Goal: Information Seeking & Learning: Find specific page/section

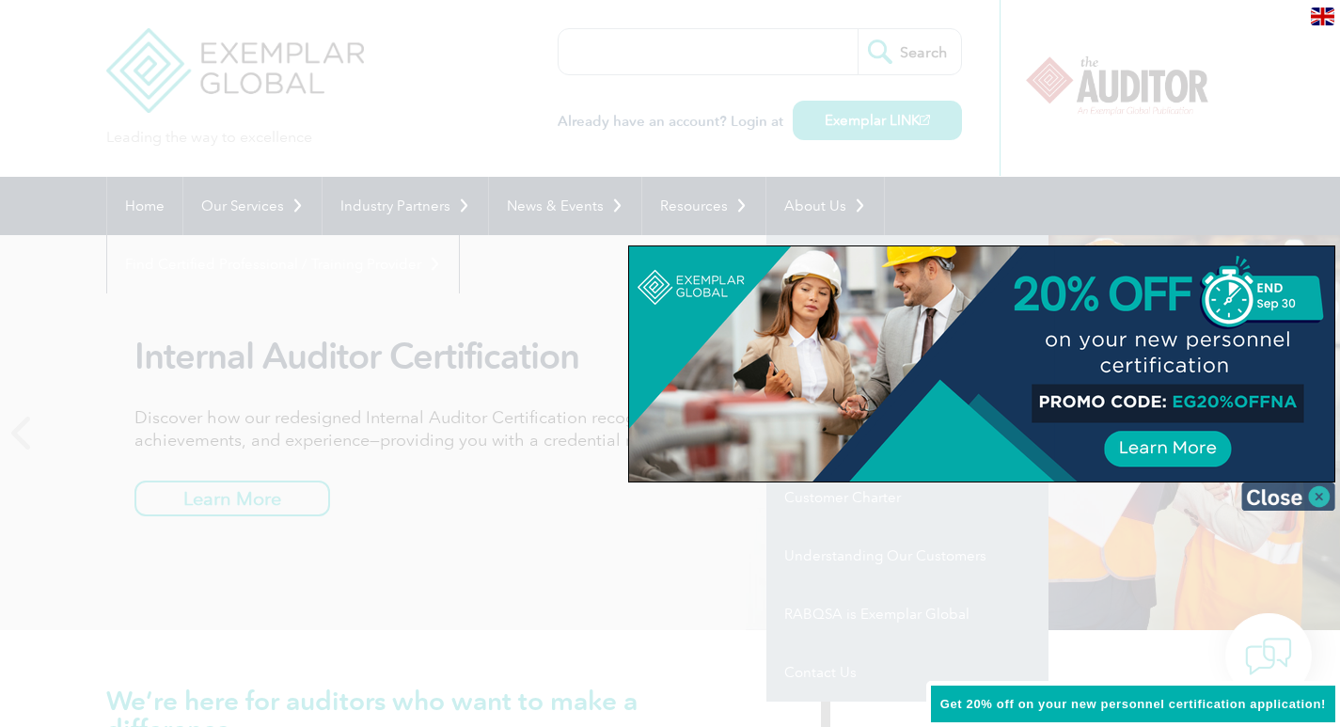
click at [1317, 501] on img at bounding box center [1288, 496] width 94 height 28
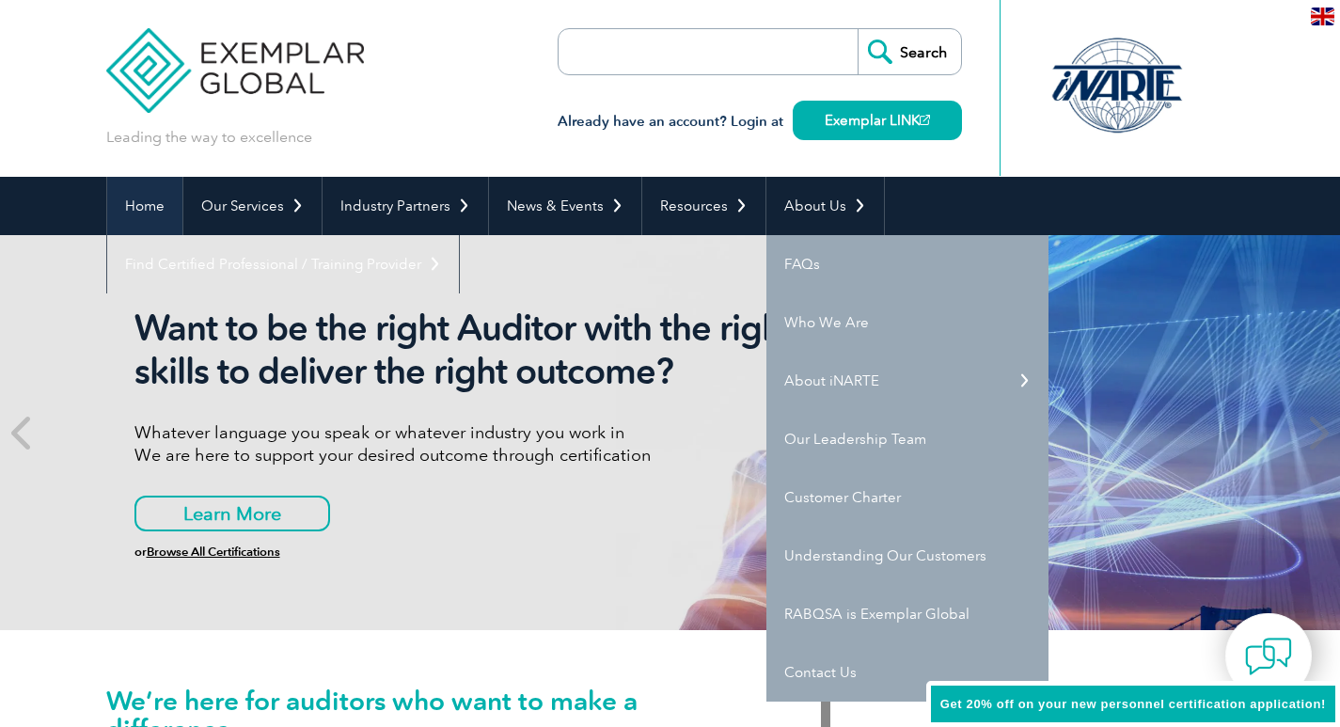
click at [156, 217] on link "Home" at bounding box center [144, 206] width 75 height 58
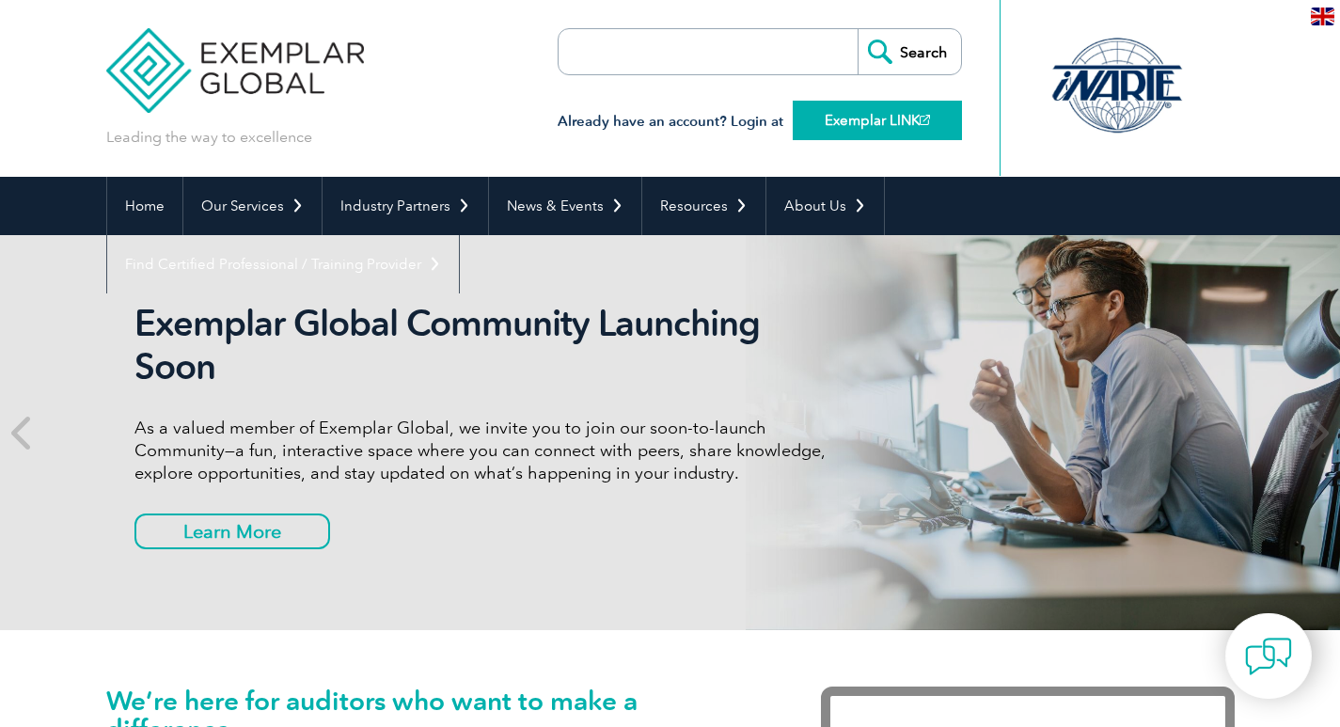
click at [855, 118] on link "Exemplar LINK" at bounding box center [877, 120] width 169 height 39
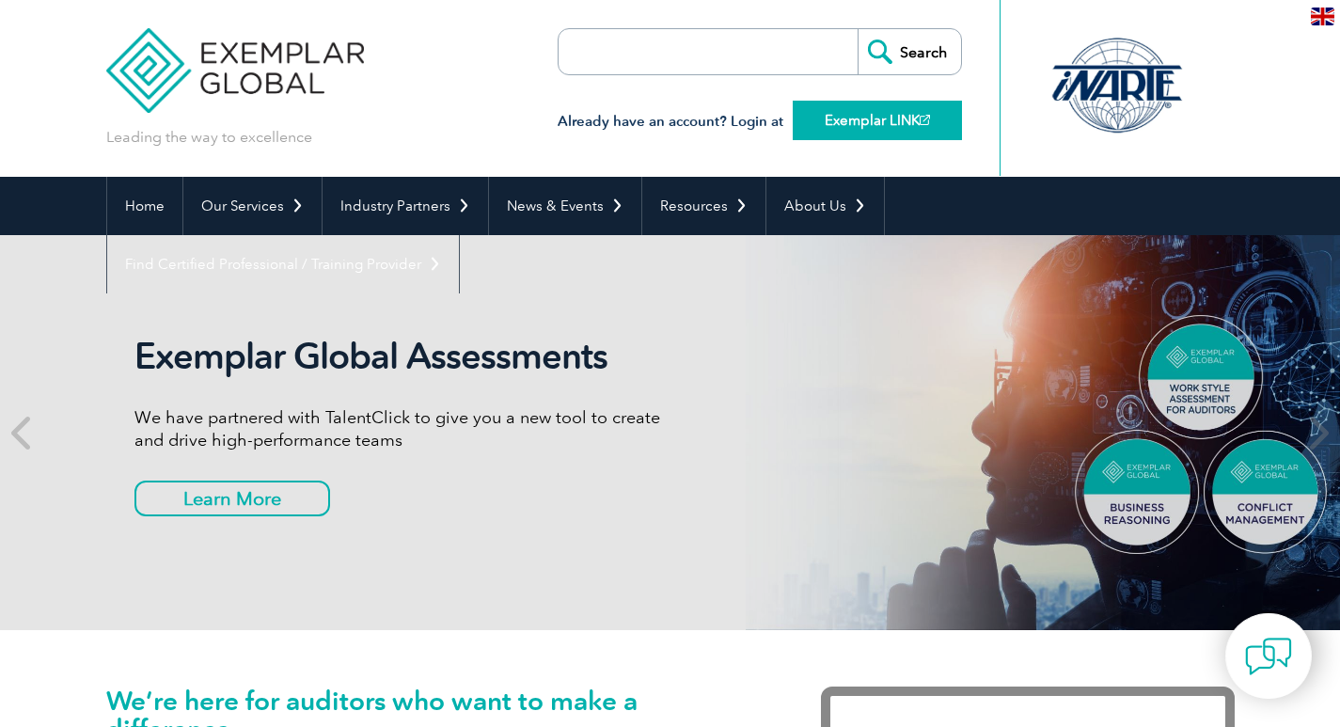
click at [828, 115] on link "Exemplar LINK" at bounding box center [877, 120] width 169 height 39
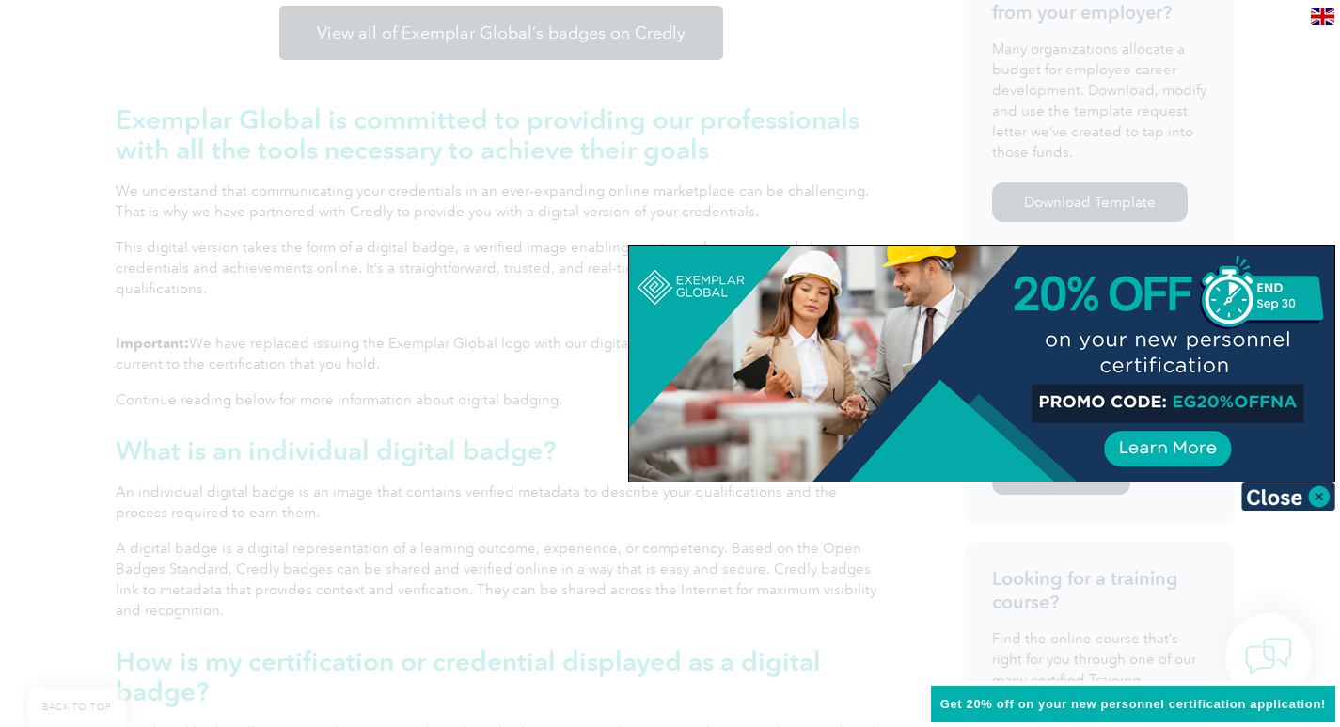
scroll to position [564, 0]
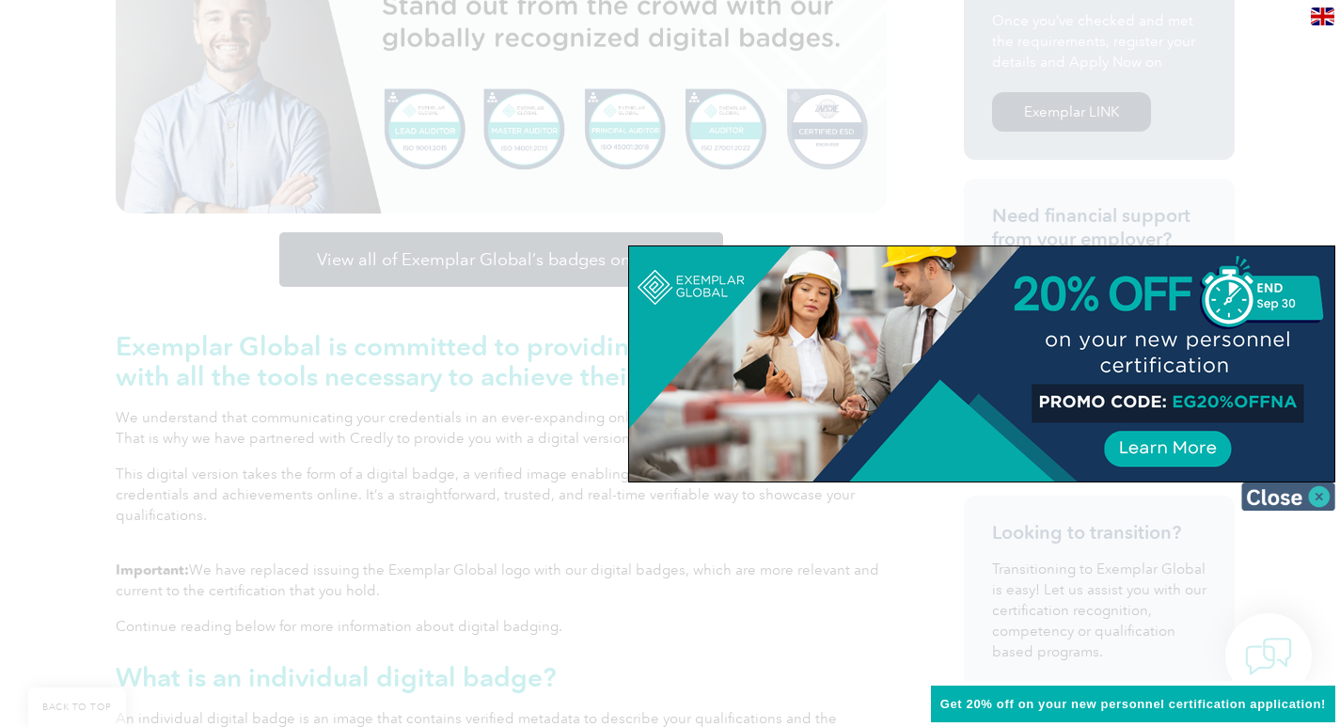
click at [1265, 497] on img at bounding box center [1288, 496] width 94 height 28
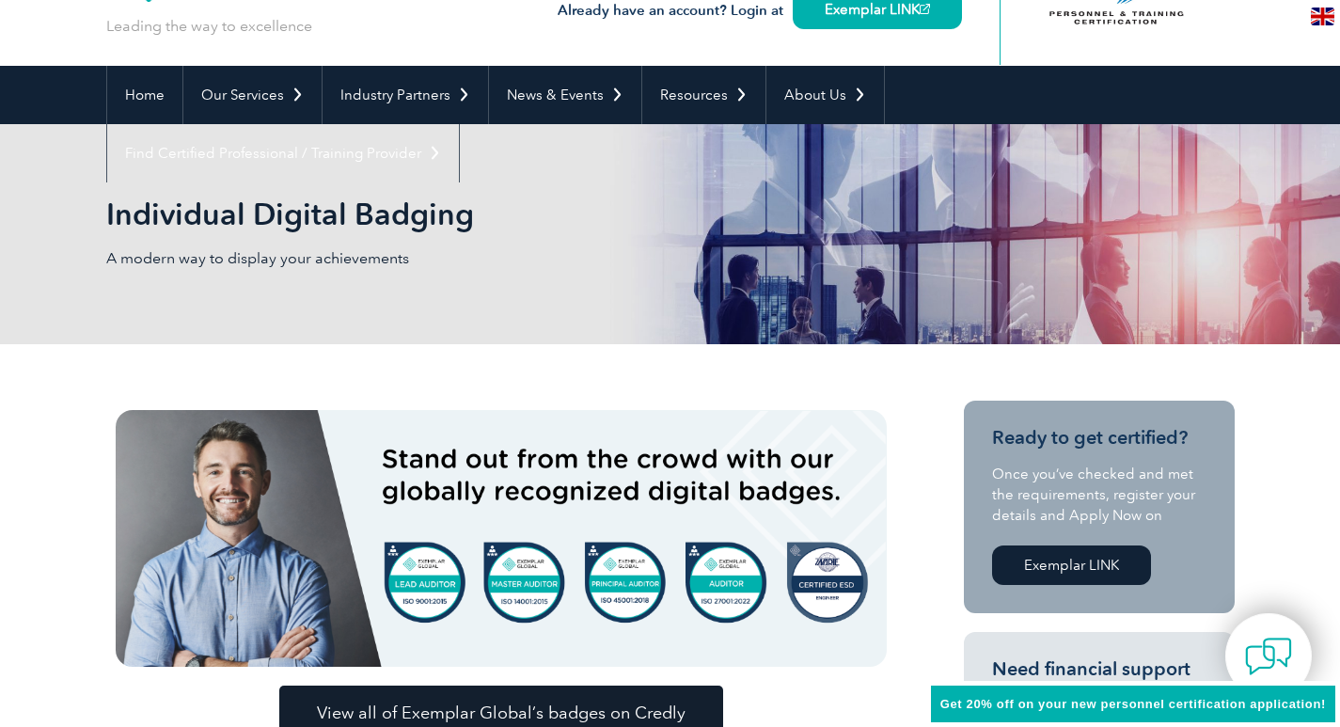
scroll to position [282, 0]
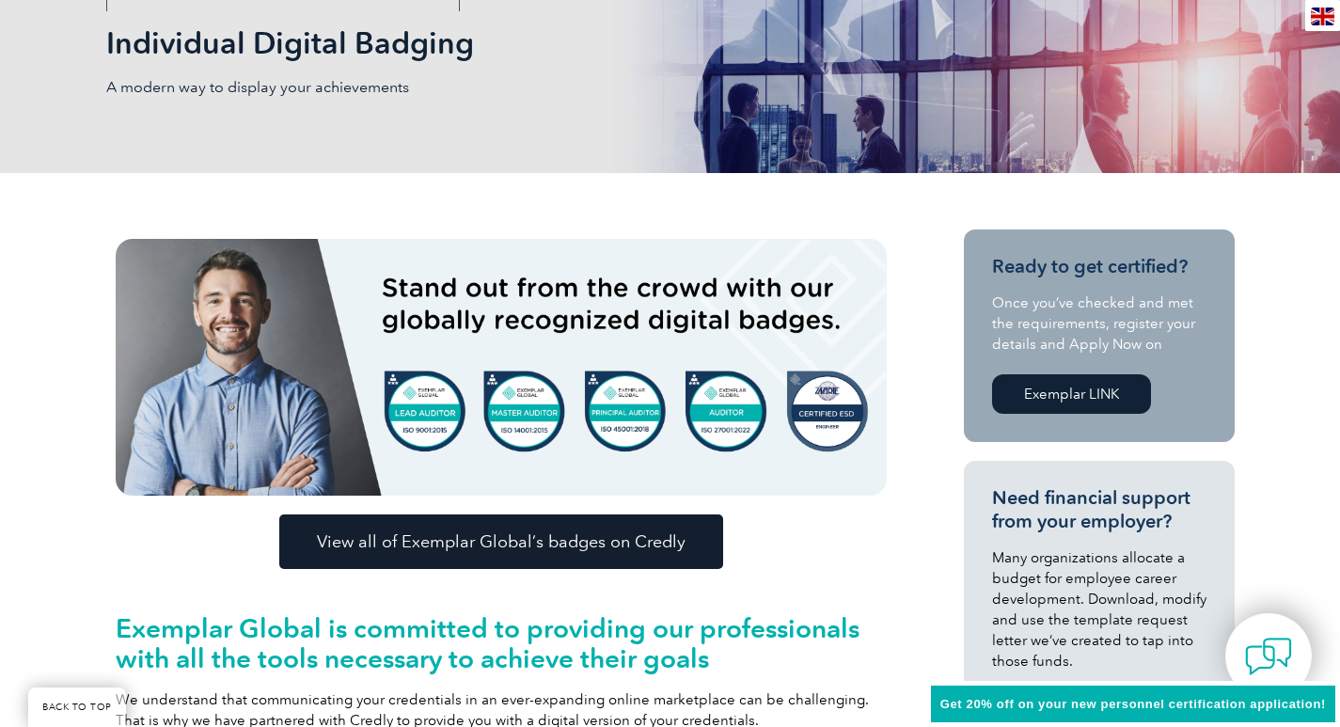
click at [418, 417] on img at bounding box center [501, 367] width 771 height 257
click at [430, 550] on span "View all of Exemplar Global’s badges on Credly" at bounding box center [501, 541] width 369 height 17
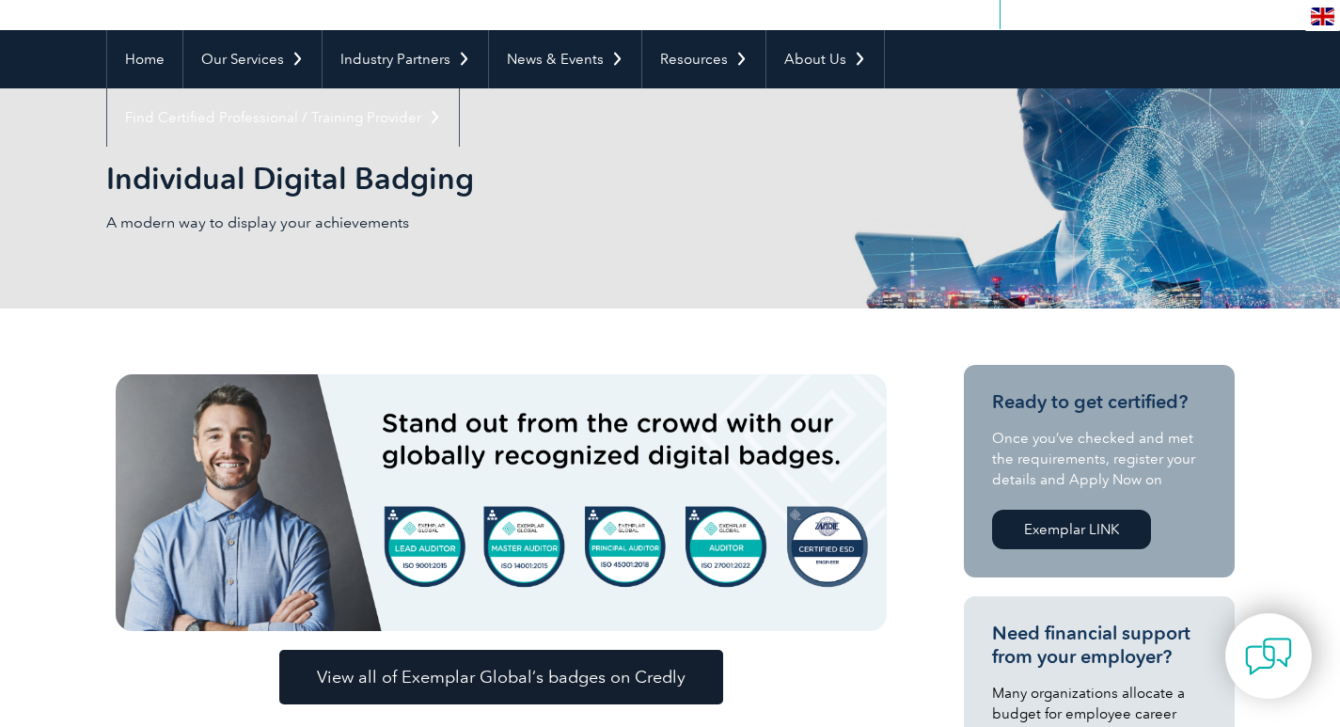
scroll to position [188, 0]
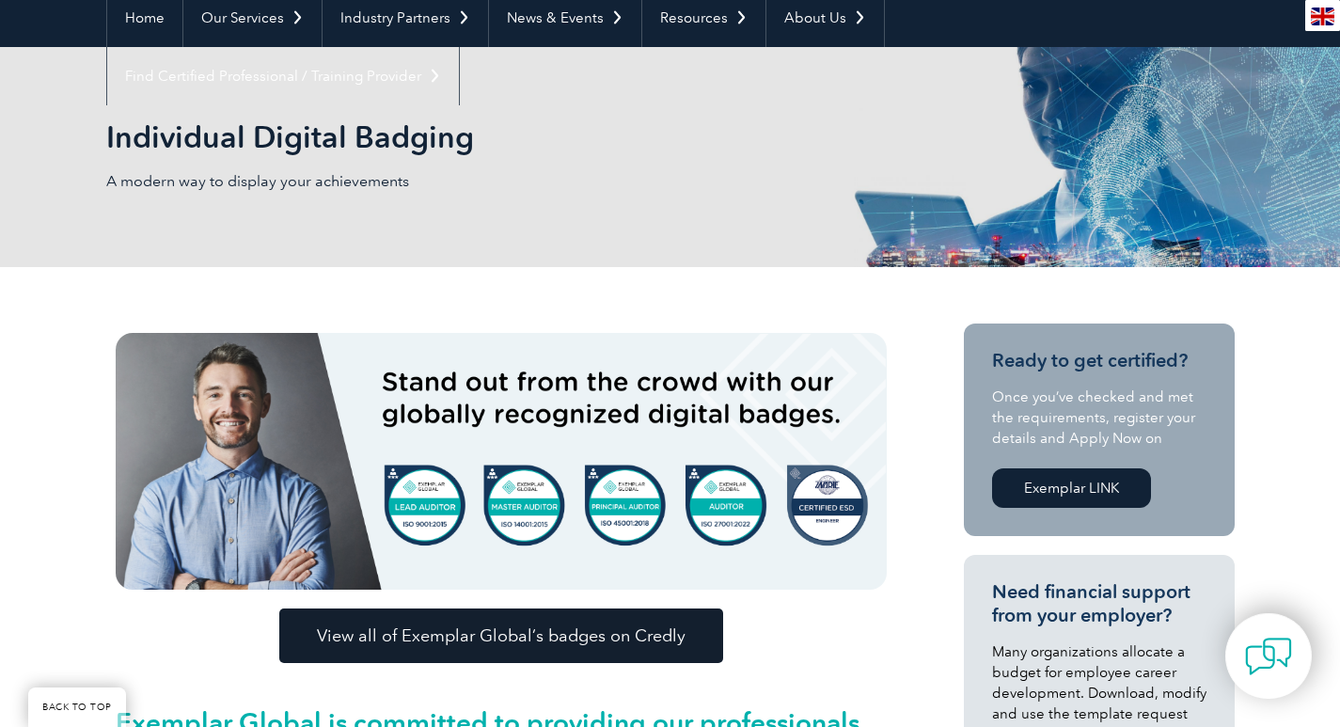
click at [1094, 483] on link "Exemplar LINK" at bounding box center [1071, 487] width 159 height 39
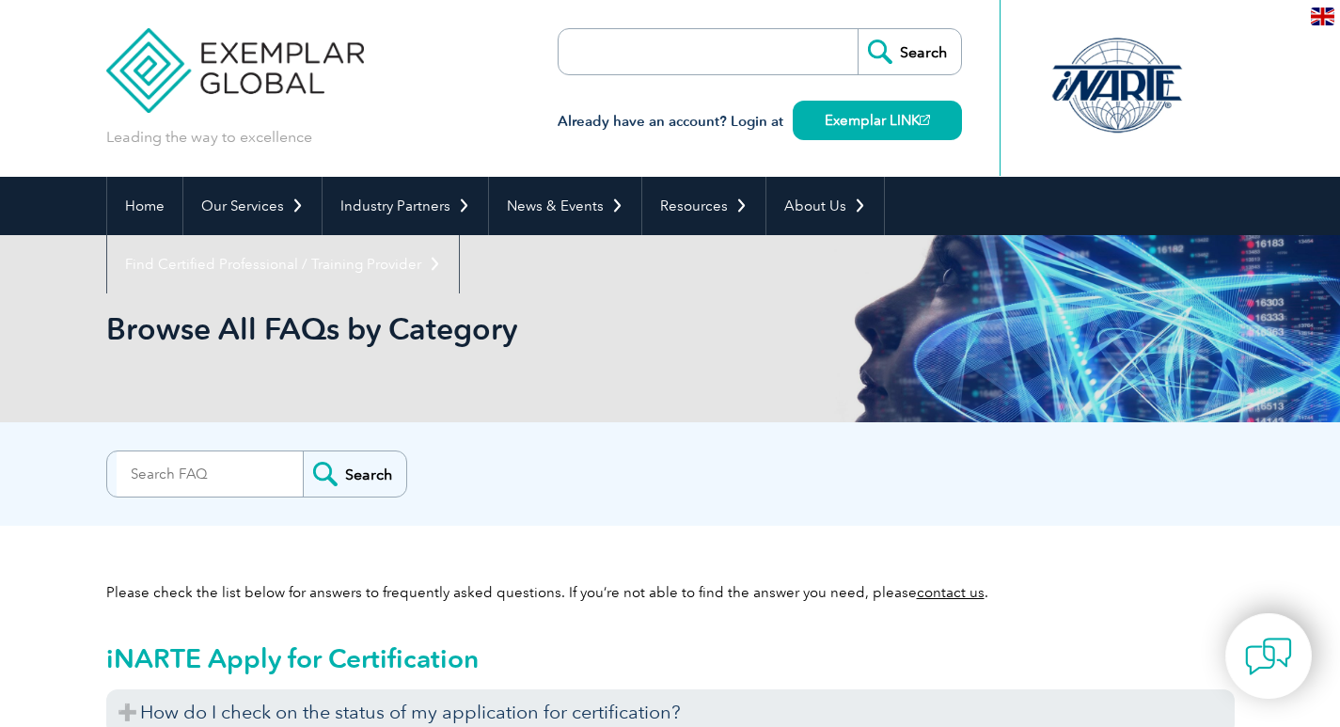
click at [220, 479] on input "search" at bounding box center [210, 473] width 186 height 45
type input "LEAD AUDITIOR"
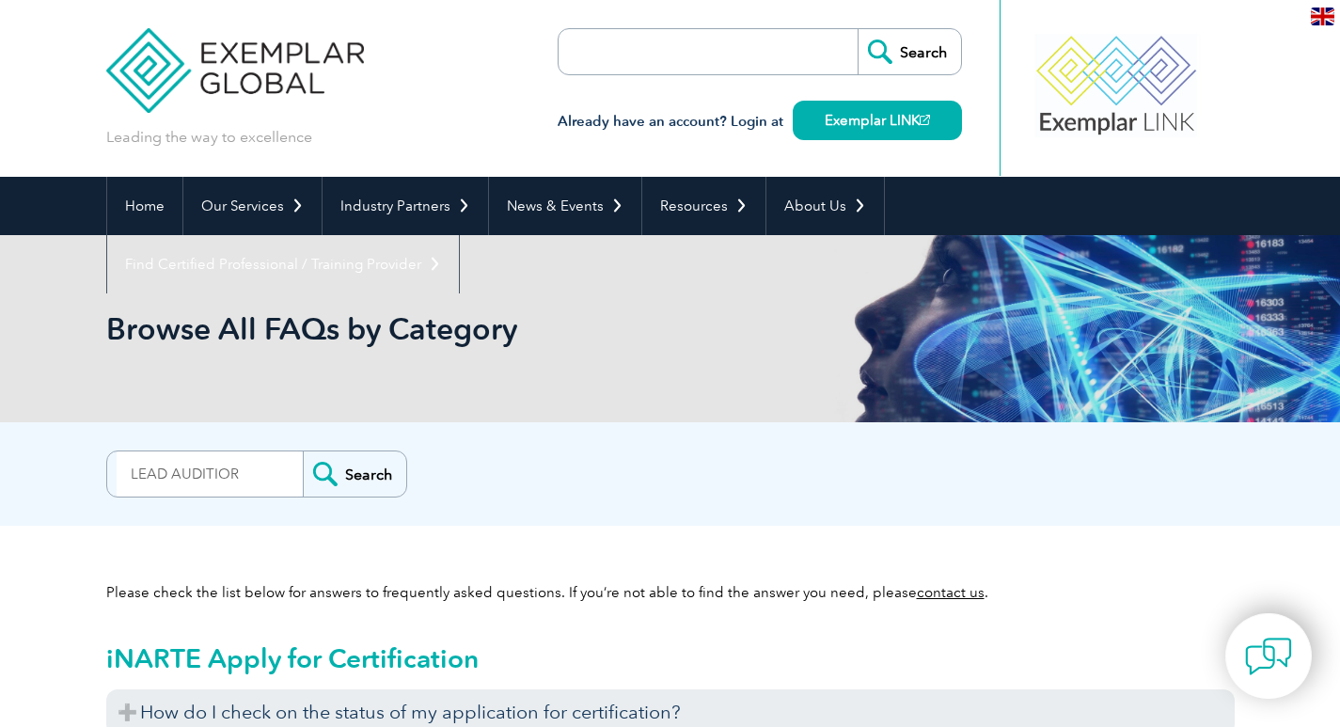
click at [339, 477] on input "Search" at bounding box center [354, 473] width 103 height 45
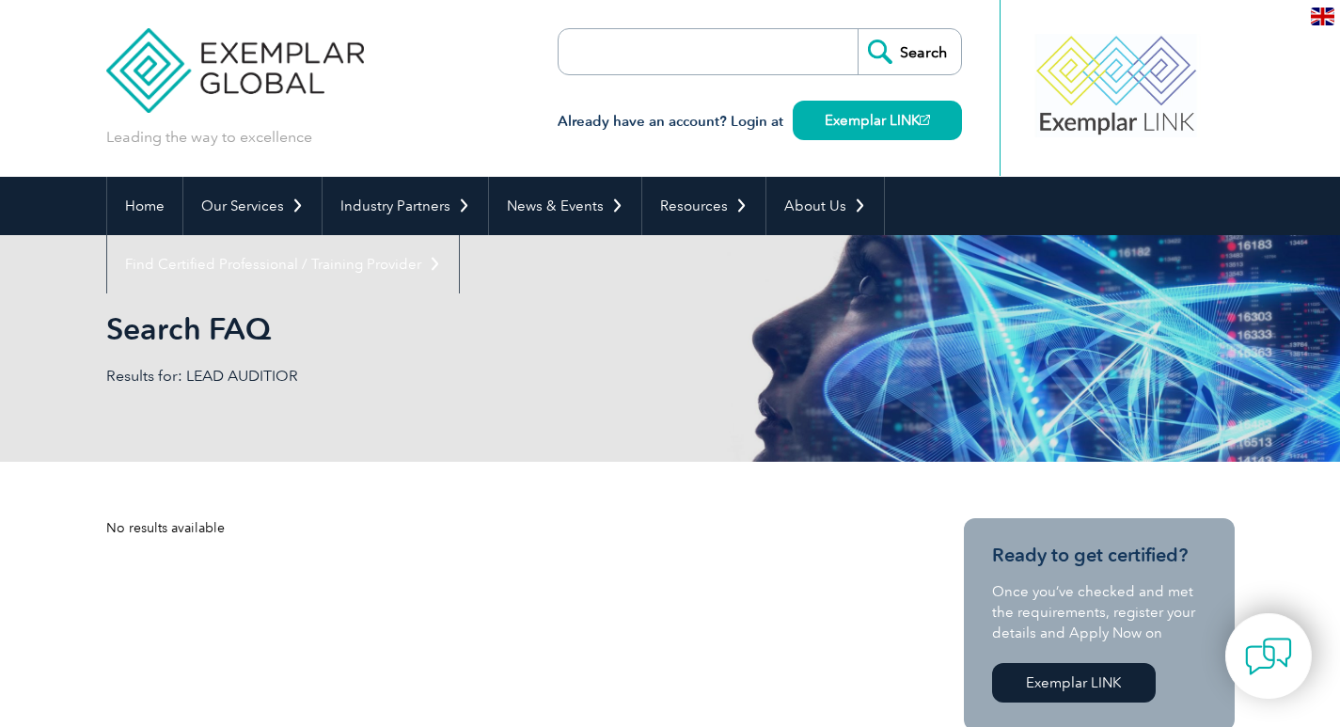
click at [670, 65] on input "search" at bounding box center [666, 51] width 197 height 45
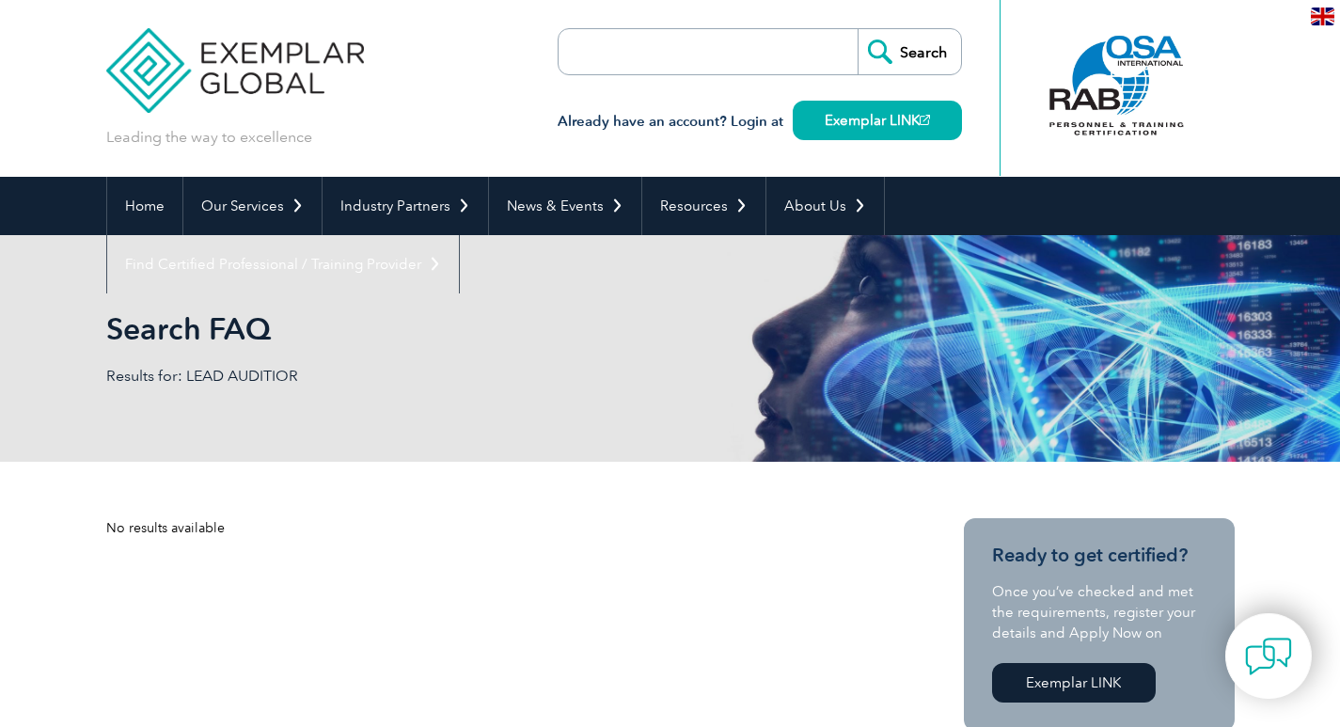
click at [677, 51] on input "search" at bounding box center [666, 51] width 197 height 45
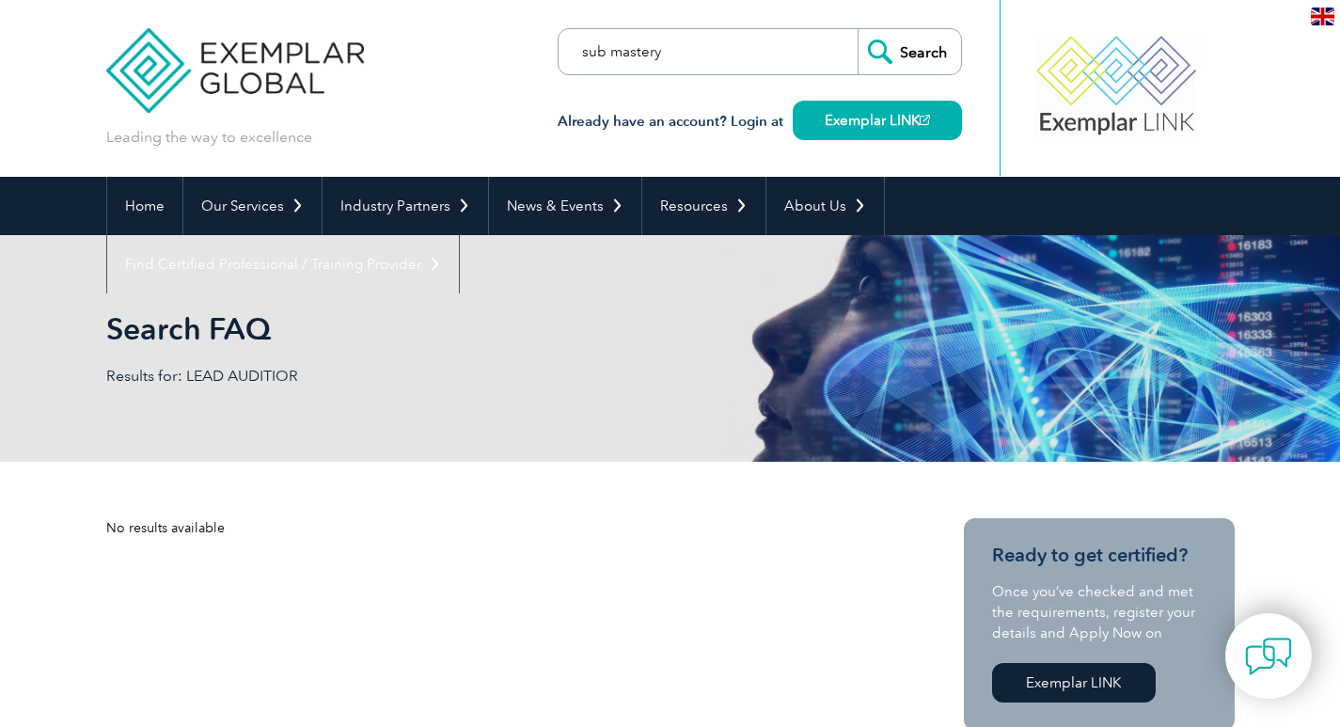
type input "sub mastery"
click at [858, 29] on input "Search" at bounding box center [909, 51] width 103 height 45
